Goal: Transaction & Acquisition: Purchase product/service

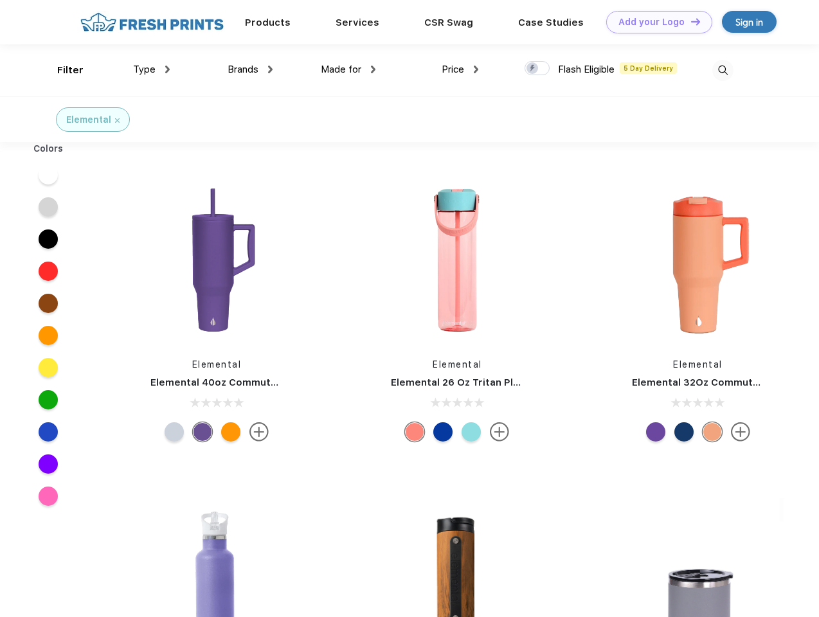
click at [654, 22] on link "Add your Logo Design Tool" at bounding box center [659, 22] width 106 height 22
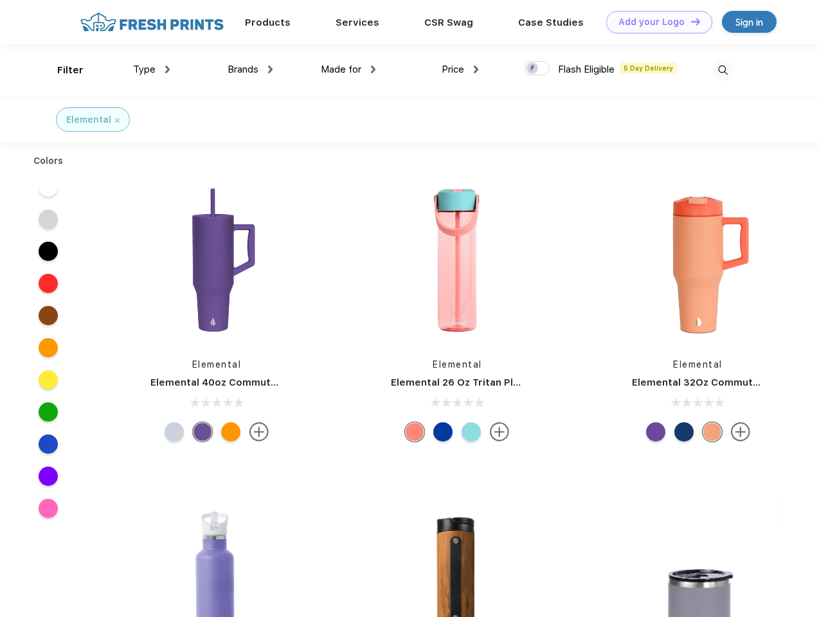
click at [0, 0] on div "Design Tool" at bounding box center [0, 0] width 0 height 0
click at [690, 21] on link "Add your Logo Design Tool" at bounding box center [659, 22] width 106 height 22
click at [62, 70] on div "Filter" at bounding box center [70, 70] width 26 height 15
click at [152, 69] on span "Type" at bounding box center [144, 70] width 22 height 12
click at [250, 69] on span "Brands" at bounding box center [243, 70] width 31 height 12
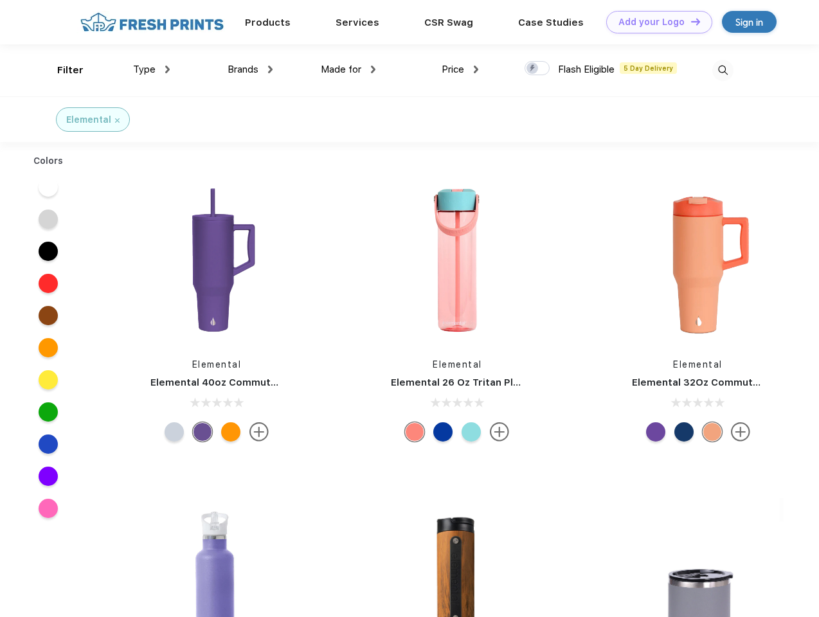
click at [348, 69] on span "Made for" at bounding box center [341, 70] width 40 height 12
click at [460, 69] on span "Price" at bounding box center [453, 70] width 22 height 12
click at [537, 69] on div at bounding box center [537, 68] width 25 height 14
click at [533, 69] on input "checkbox" at bounding box center [529, 64] width 8 height 8
click at [723, 70] on img at bounding box center [722, 70] width 21 height 21
